Goal: Transaction & Acquisition: Purchase product/service

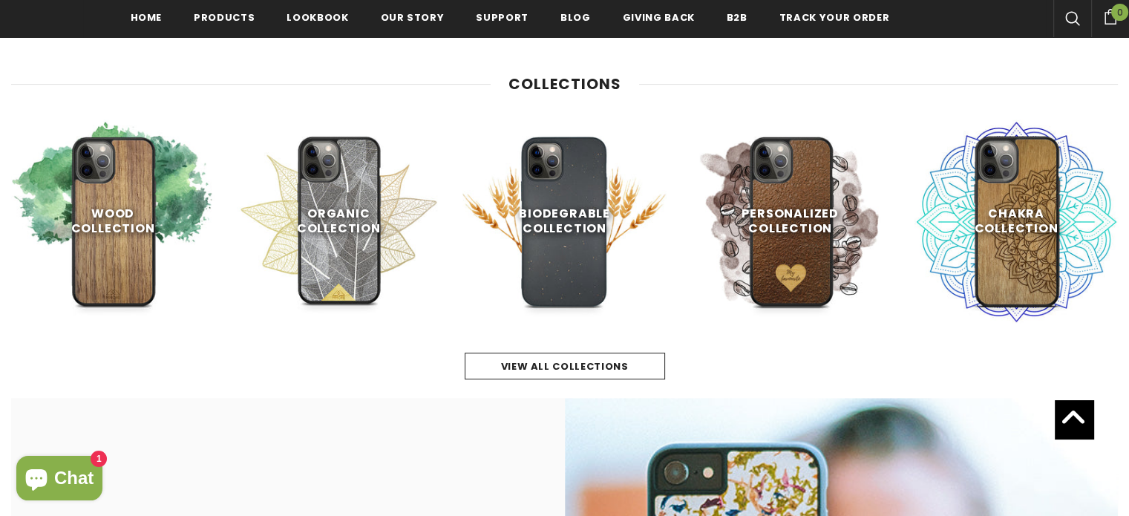
scroll to position [693, 0]
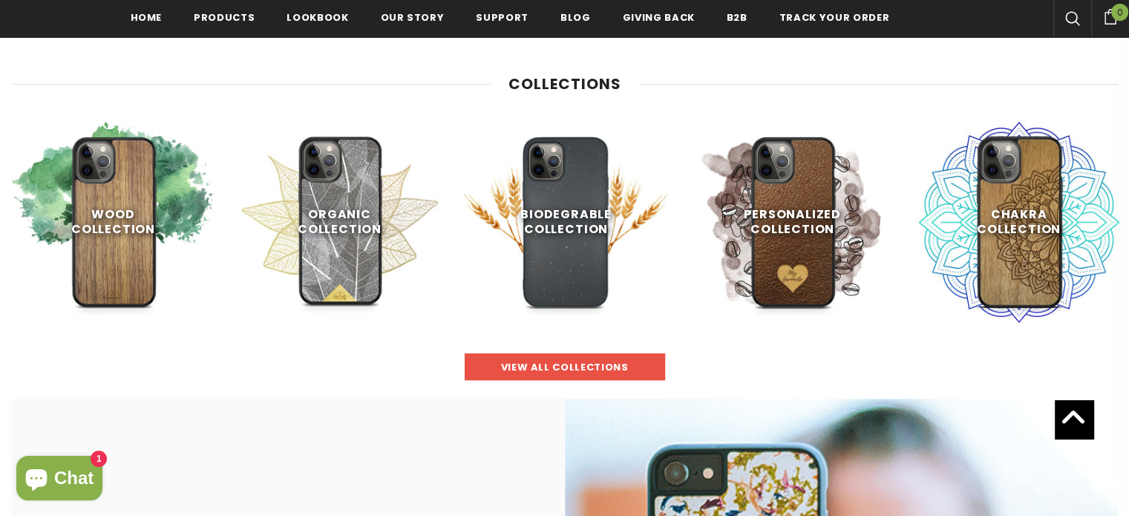
click at [564, 362] on span "view all collections" at bounding box center [565, 367] width 128 height 14
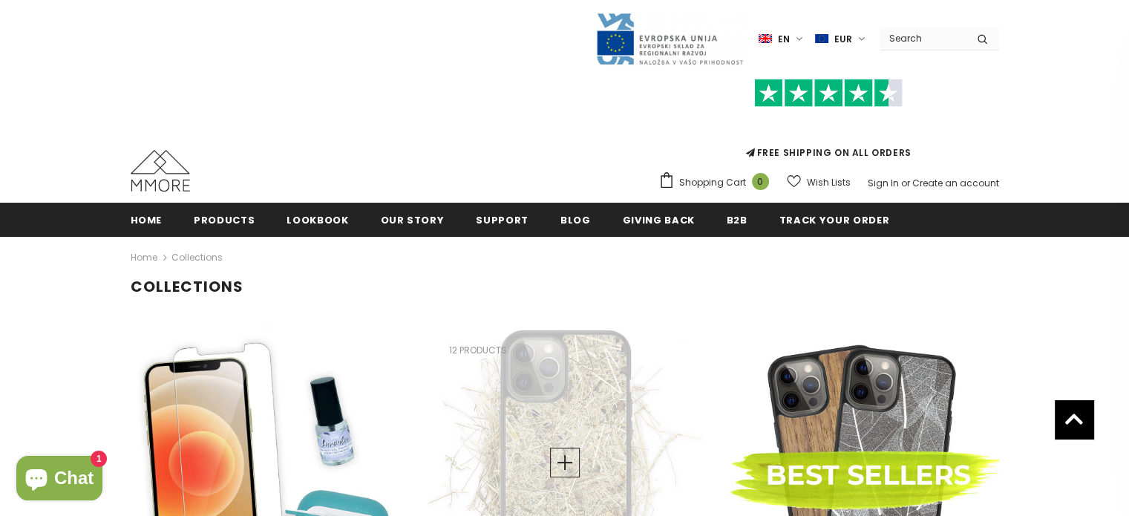
click at [832, 466] on div "Best Sellers 21 products" at bounding box center [862, 462] width 275 height 275
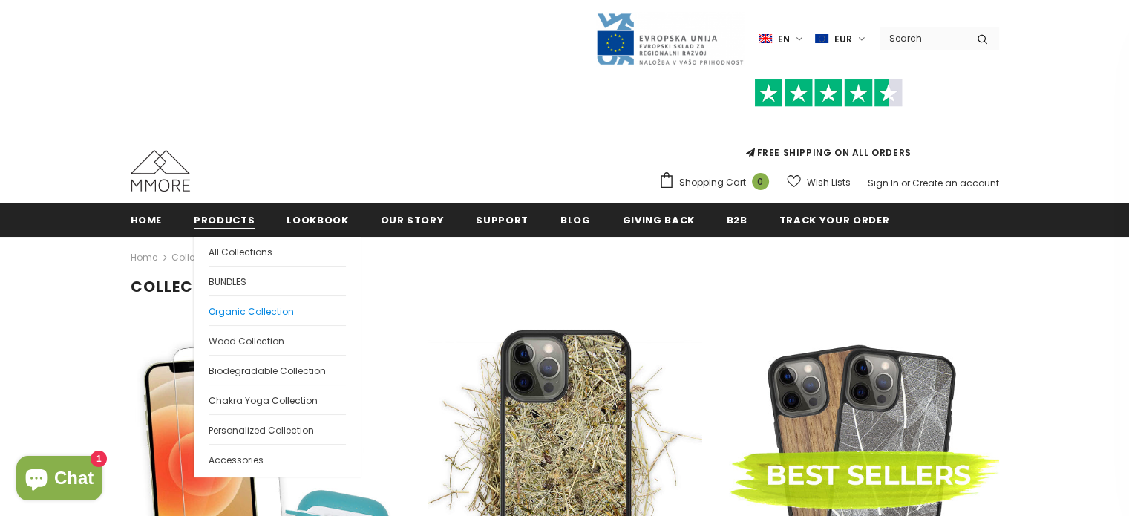
click at [236, 311] on span "Organic Collection" at bounding box center [251, 311] width 85 height 13
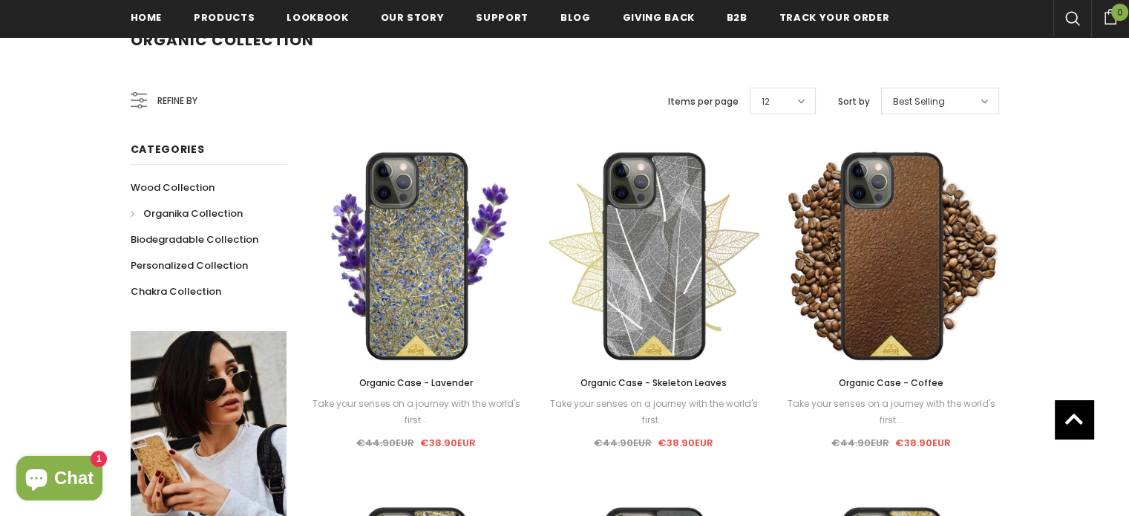
scroll to position [254, 0]
